Goal: Task Accomplishment & Management: Manage account settings

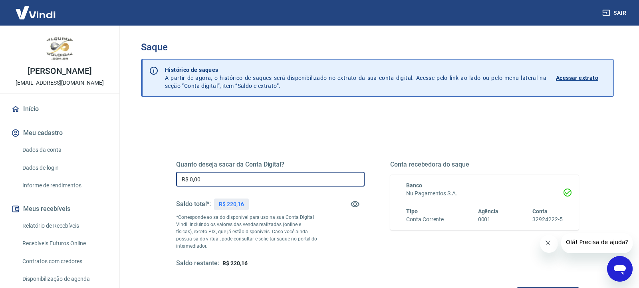
click at [251, 175] on input "R$ 0,00" at bounding box center [270, 179] width 188 height 15
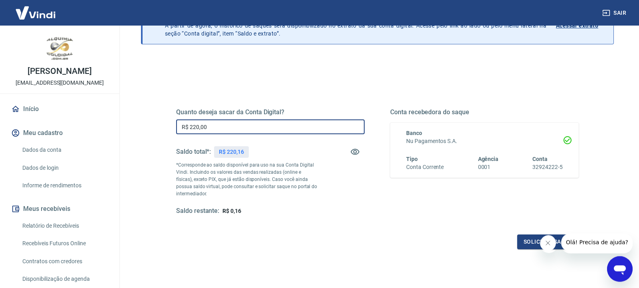
scroll to position [108, 0]
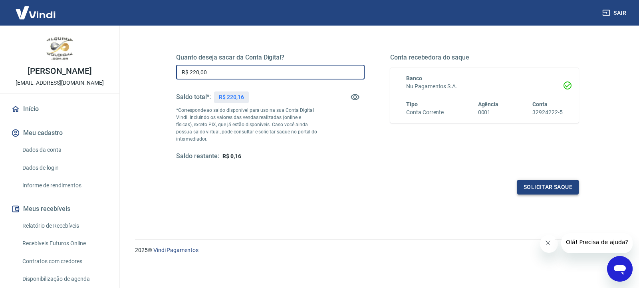
type input "R$ 220,00"
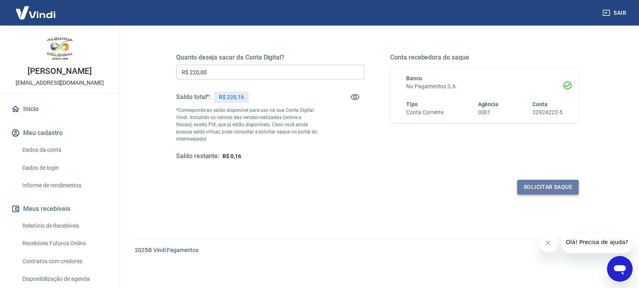
click at [537, 186] on button "Solicitar saque" at bounding box center [547, 187] width 61 height 15
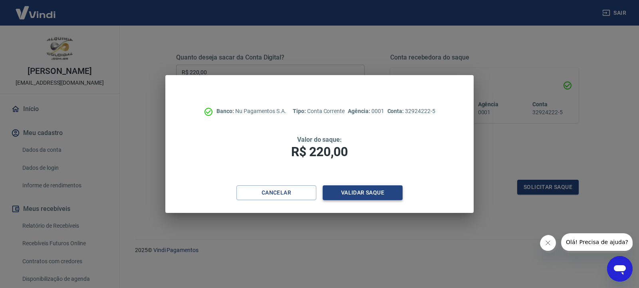
click at [381, 190] on button "Validar saque" at bounding box center [363, 192] width 80 height 15
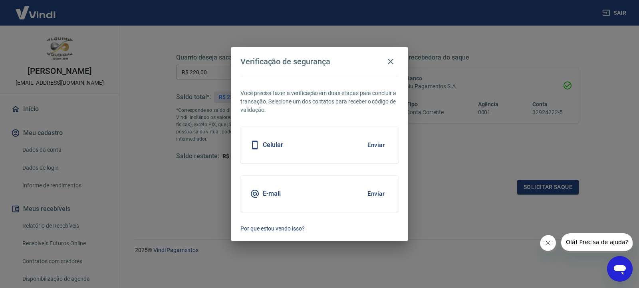
click at [377, 137] on button "Enviar" at bounding box center [376, 145] width 26 height 17
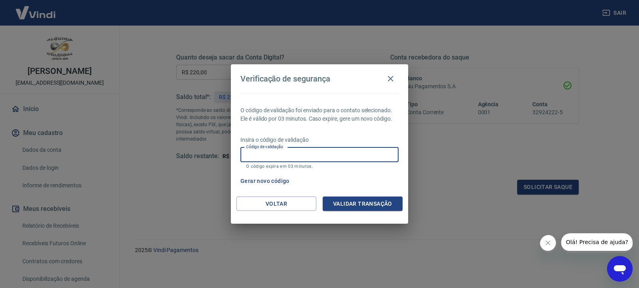
click at [359, 149] on input "Código de validação" at bounding box center [319, 154] width 158 height 15
click at [303, 202] on button "Voltar" at bounding box center [276, 203] width 80 height 15
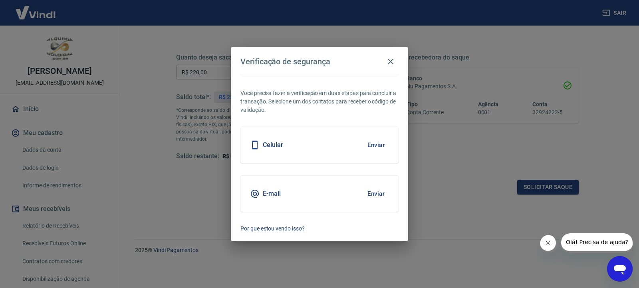
click at [373, 195] on button "Enviar" at bounding box center [376, 193] width 26 height 17
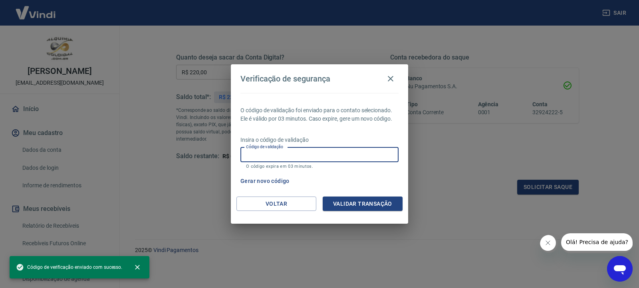
paste input "270473"
type input "270473"
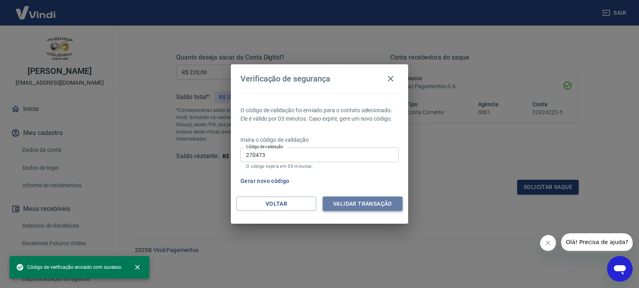
click at [381, 201] on button "Validar transação" at bounding box center [363, 203] width 80 height 15
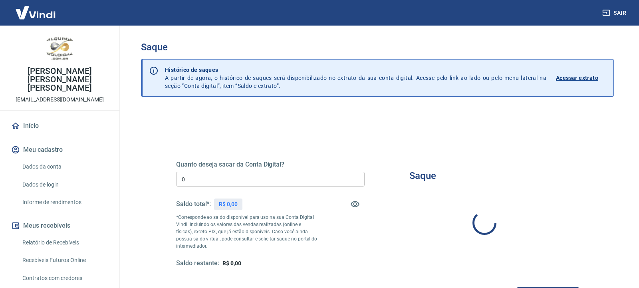
type input "R$ 0,00"
